Goal: Find specific page/section: Find specific page/section

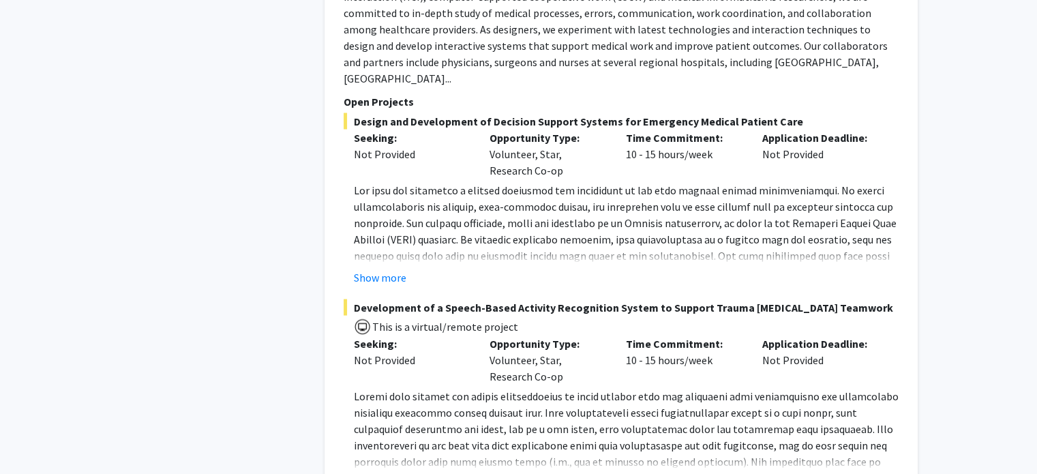
scroll to position [7820, 0]
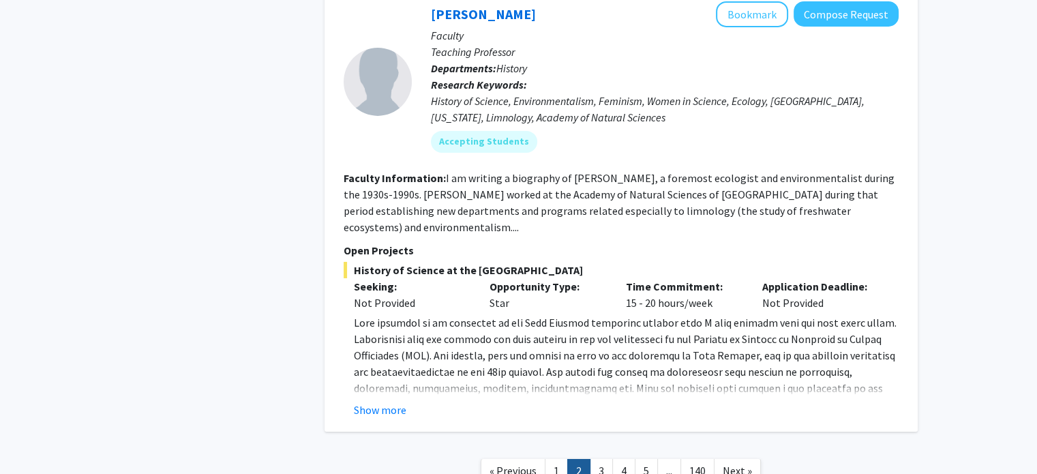
scroll to position [4689, 0]
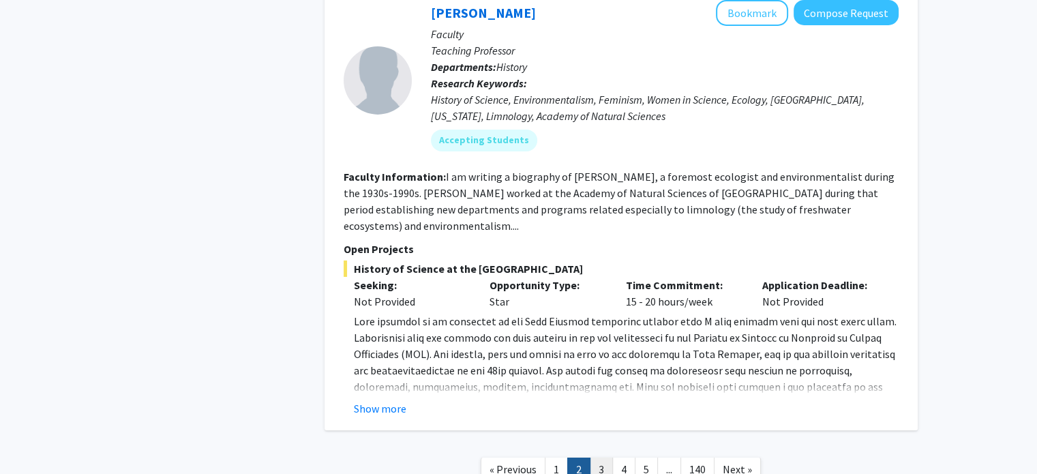
click at [605, 457] on link "3" at bounding box center [601, 469] width 23 height 24
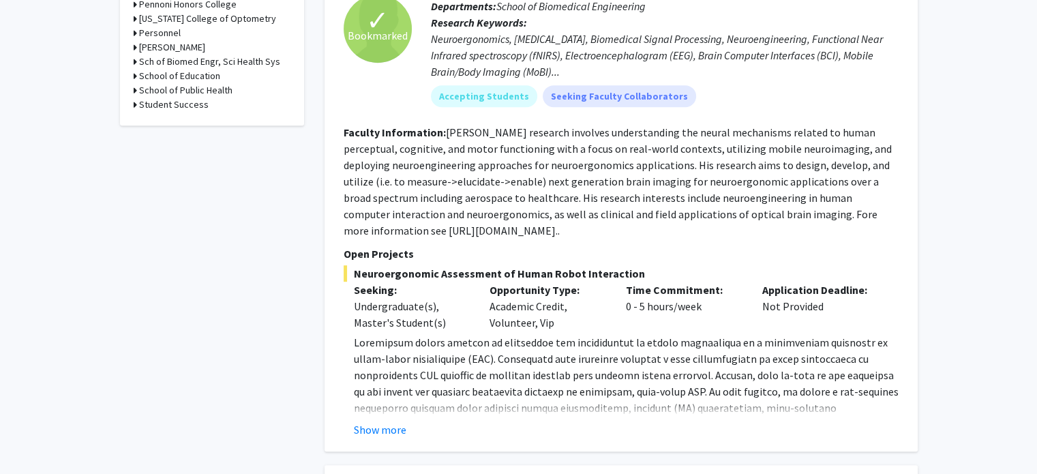
scroll to position [681, 0]
click at [369, 421] on button "Show more" at bounding box center [380, 429] width 52 height 16
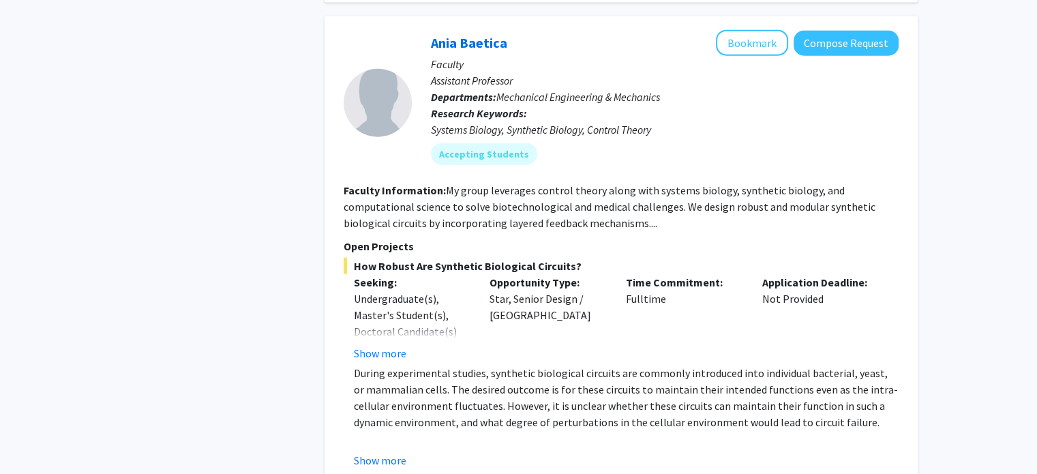
scroll to position [3227, 0]
click at [398, 344] on button "Show more" at bounding box center [380, 352] width 52 height 16
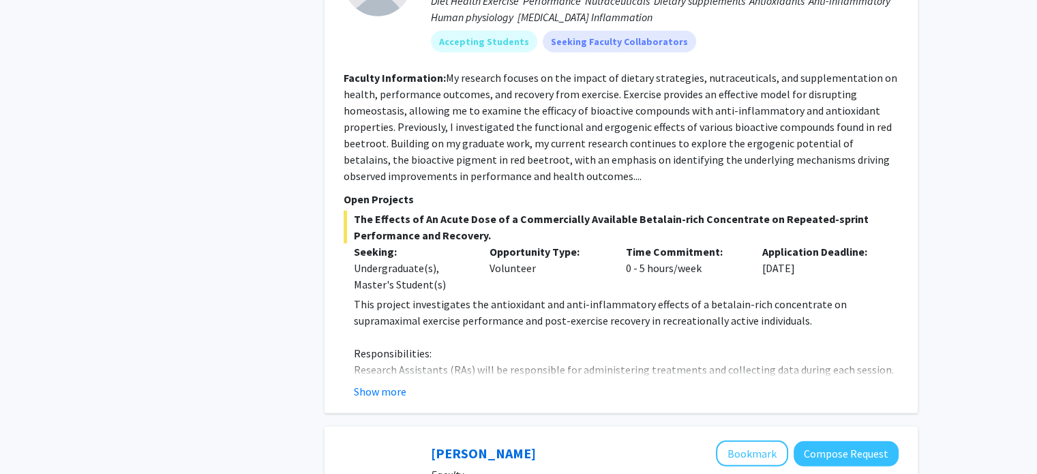
scroll to position [3863, 0]
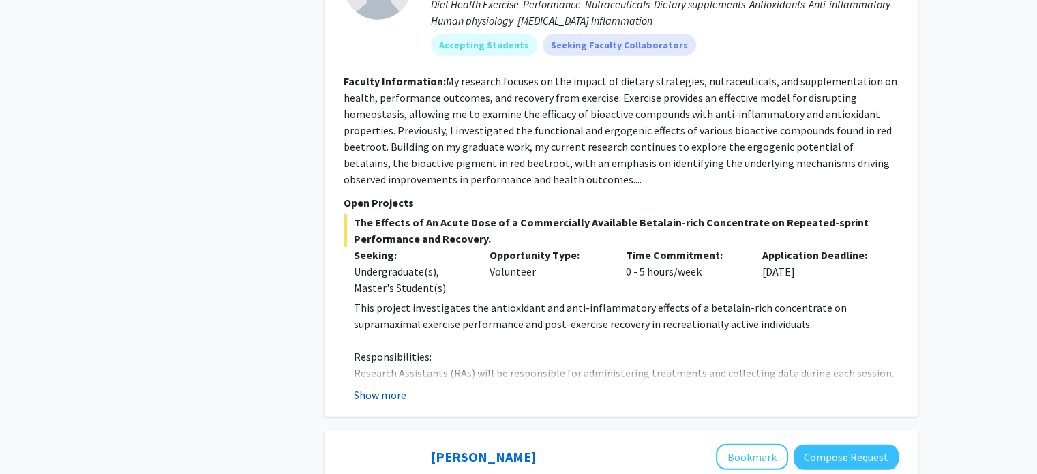
click at [387, 387] on button "Show more" at bounding box center [380, 395] width 52 height 16
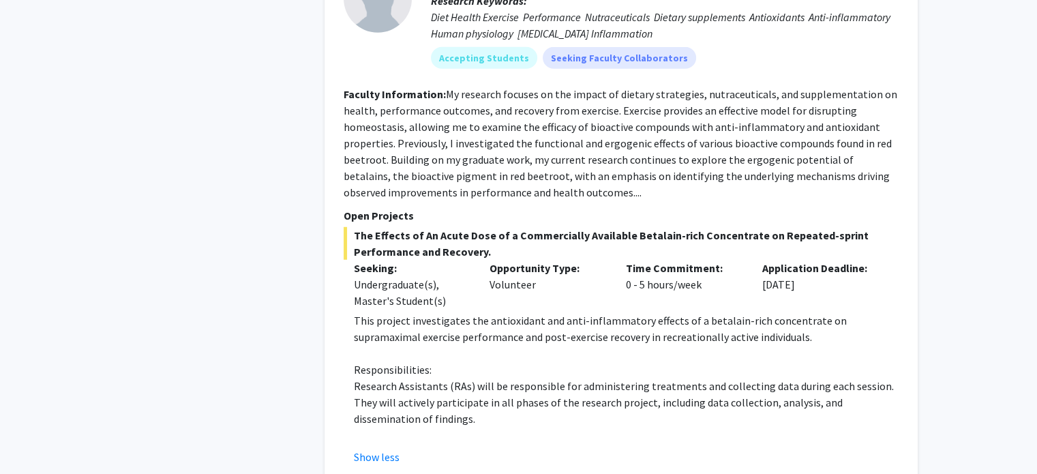
scroll to position [3847, 0]
